Goal: Entertainment & Leisure: Consume media (video, audio)

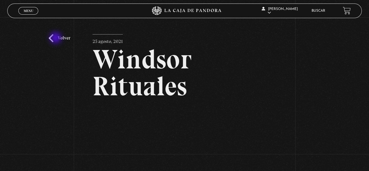
drag, startPoint x: 53, startPoint y: 38, endPoint x: 58, endPoint y: 35, distance: 6.8
click at [51, 38] on link "Volver" at bounding box center [60, 38] width 22 height 8
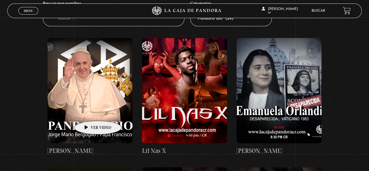
scroll to position [29, 0]
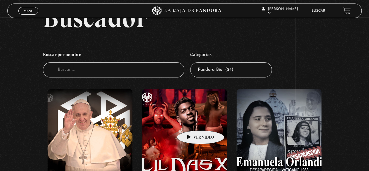
click at [192, 122] on figure at bounding box center [184, 141] width 85 height 105
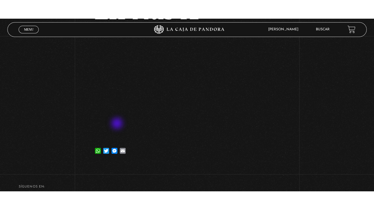
scroll to position [29, 0]
